Goal: Contribute content

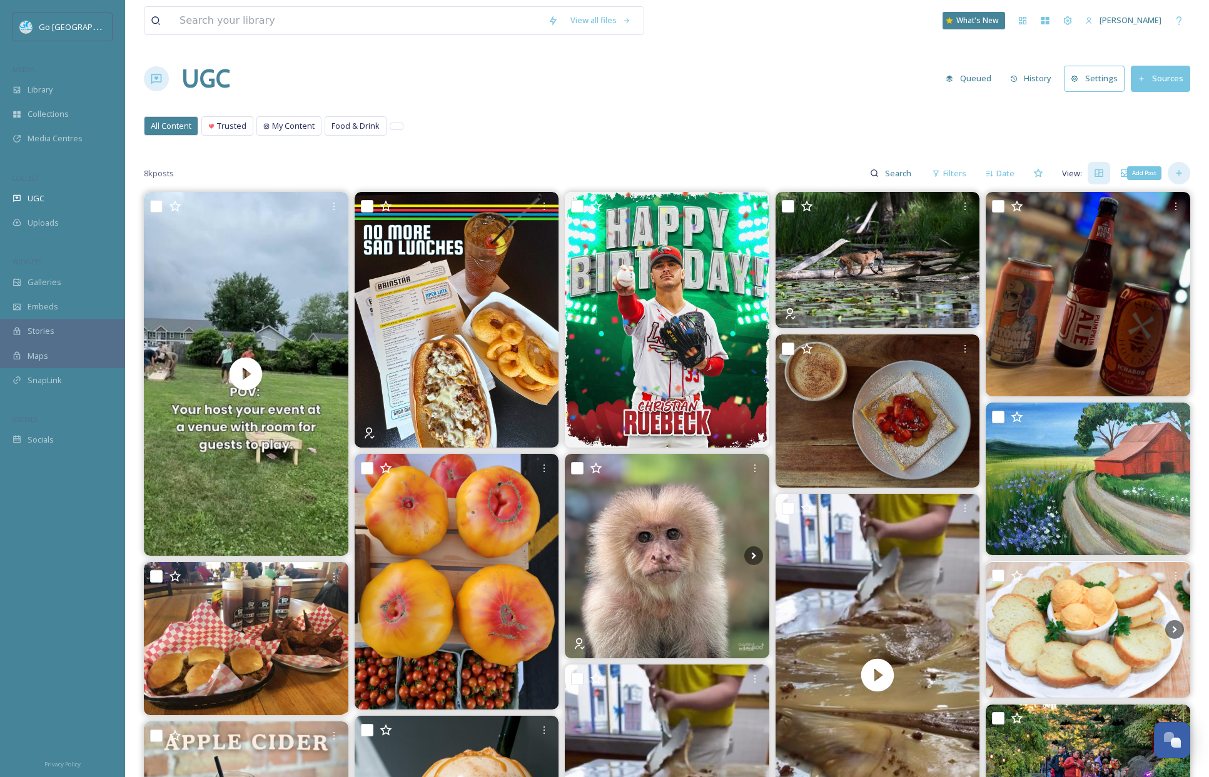
click at [1179, 168] on icon at bounding box center [1179, 173] width 10 height 10
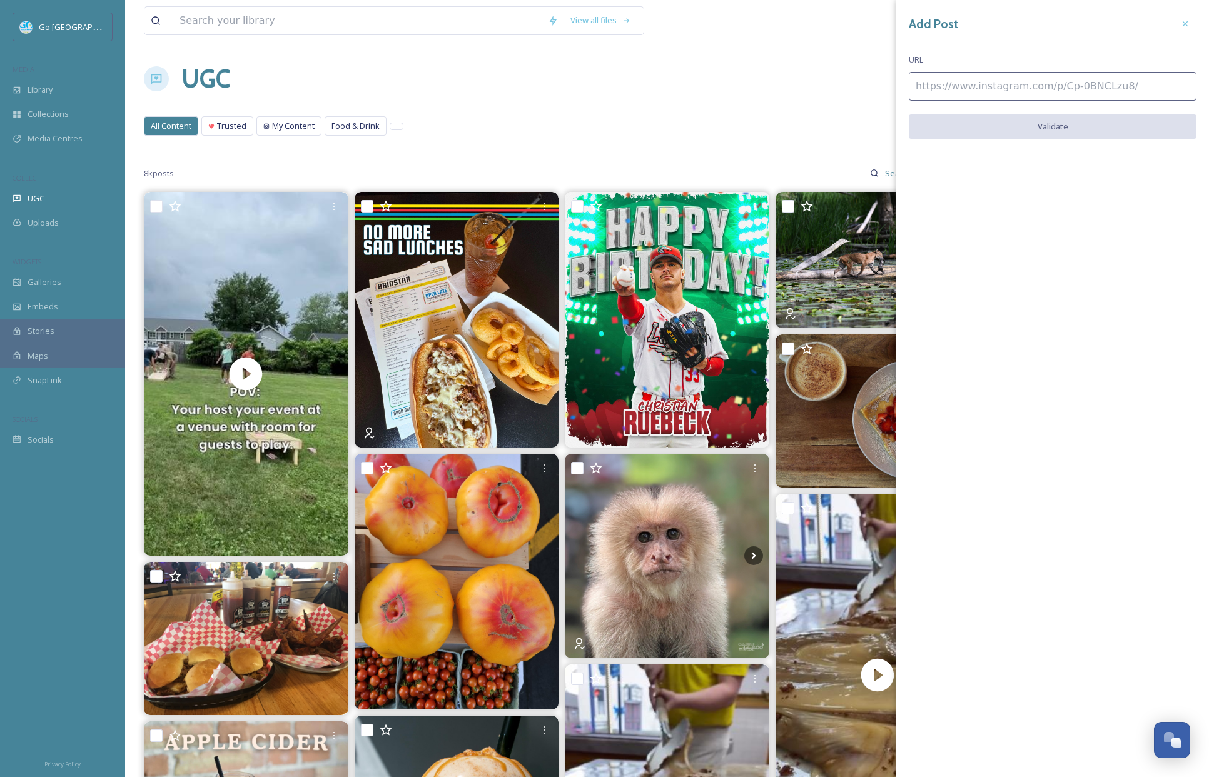
click at [982, 81] on input at bounding box center [1053, 86] width 288 height 29
paste input "[URL][DOMAIN_NAME]"
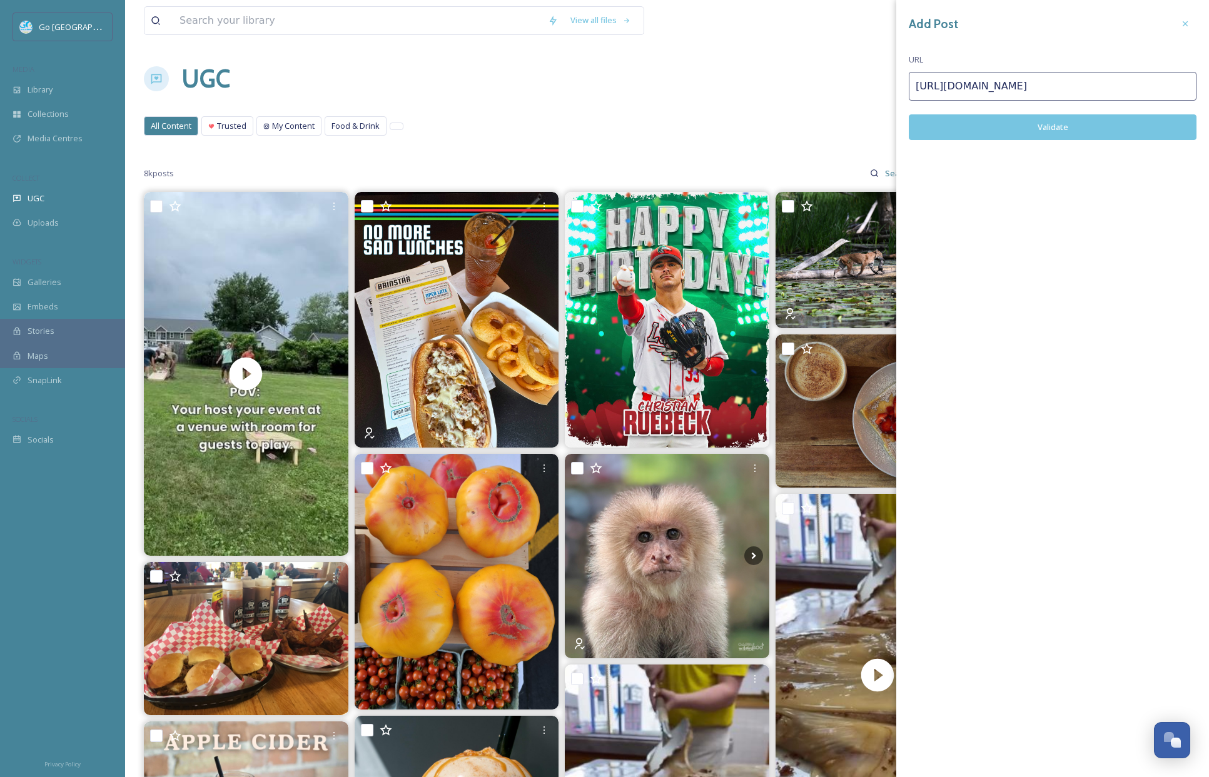
type input "[URL][DOMAIN_NAME]"
click at [1031, 133] on button "Validate" at bounding box center [1053, 127] width 288 height 26
click at [1057, 130] on button "Add Post" at bounding box center [1053, 127] width 288 height 26
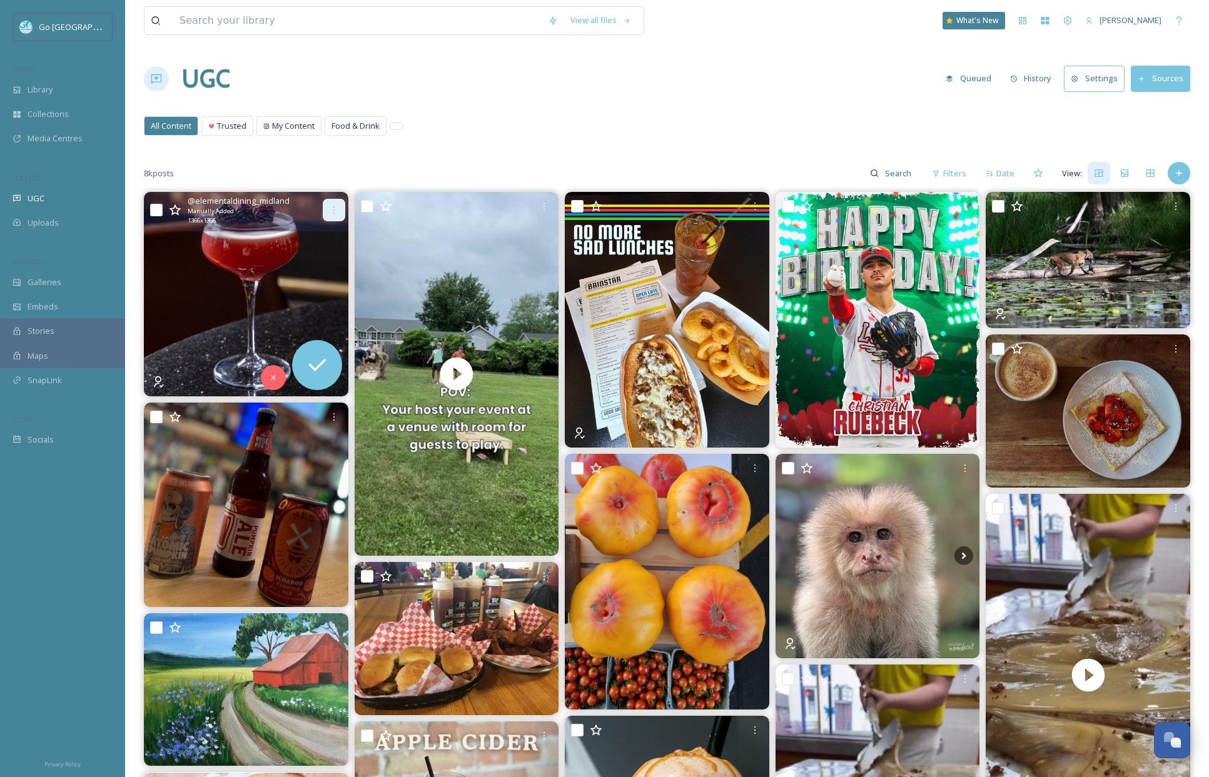
click at [330, 208] on icon at bounding box center [334, 210] width 10 height 10
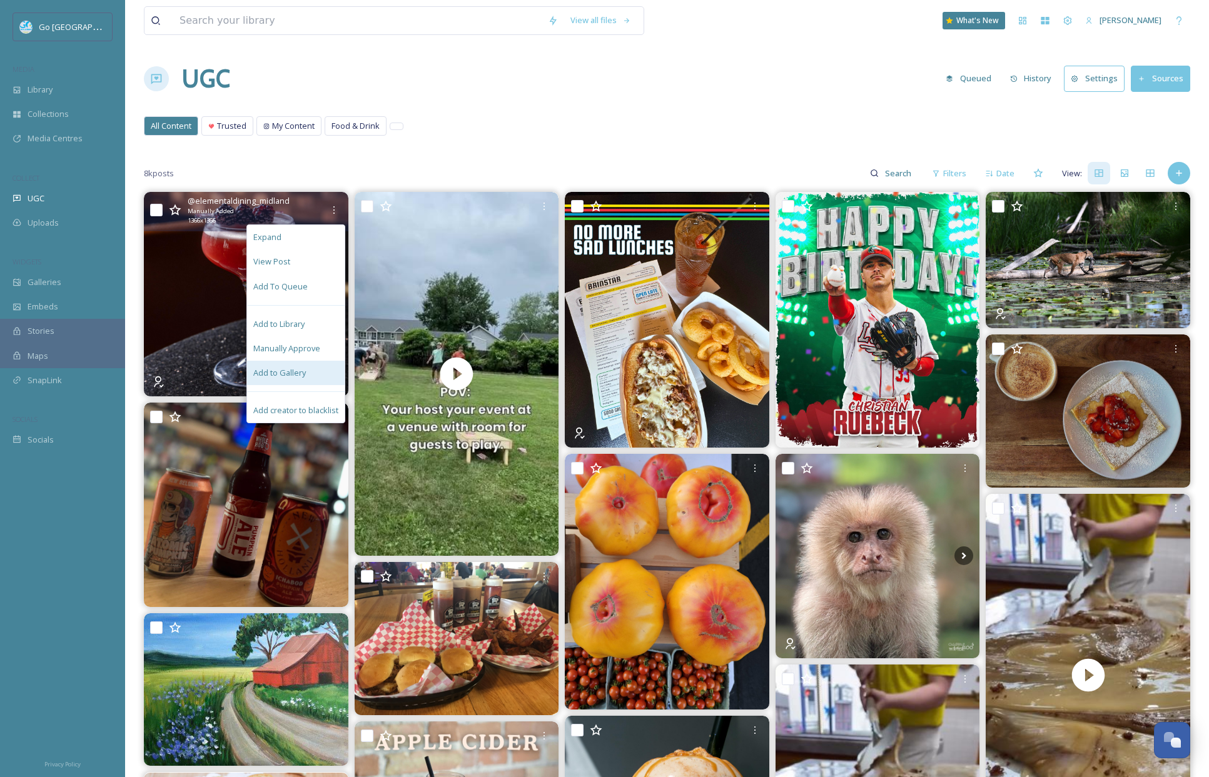
click at [311, 370] on div "Add to Gallery" at bounding box center [296, 373] width 98 height 24
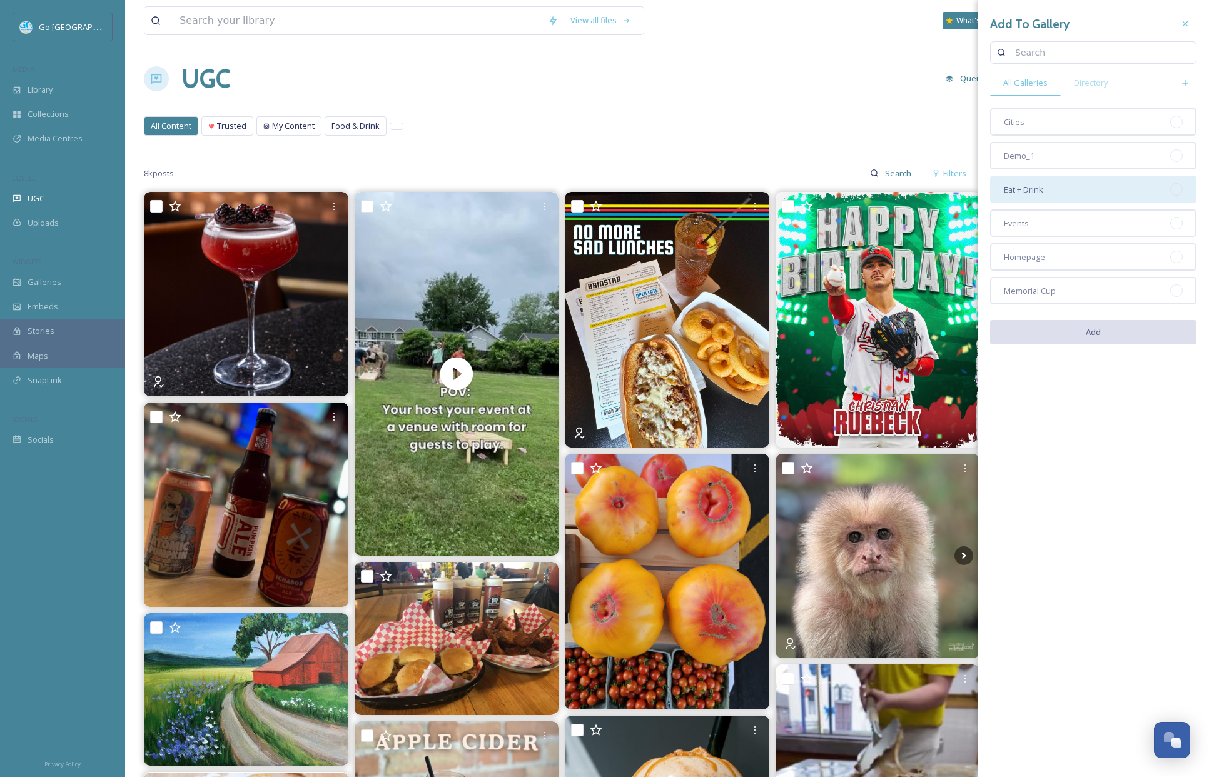
click at [1075, 183] on div "Eat + Drink" at bounding box center [1093, 190] width 206 height 28
click at [1130, 331] on button "Add" at bounding box center [1093, 333] width 206 height 26
